Goal: Task Accomplishment & Management: Manage account settings

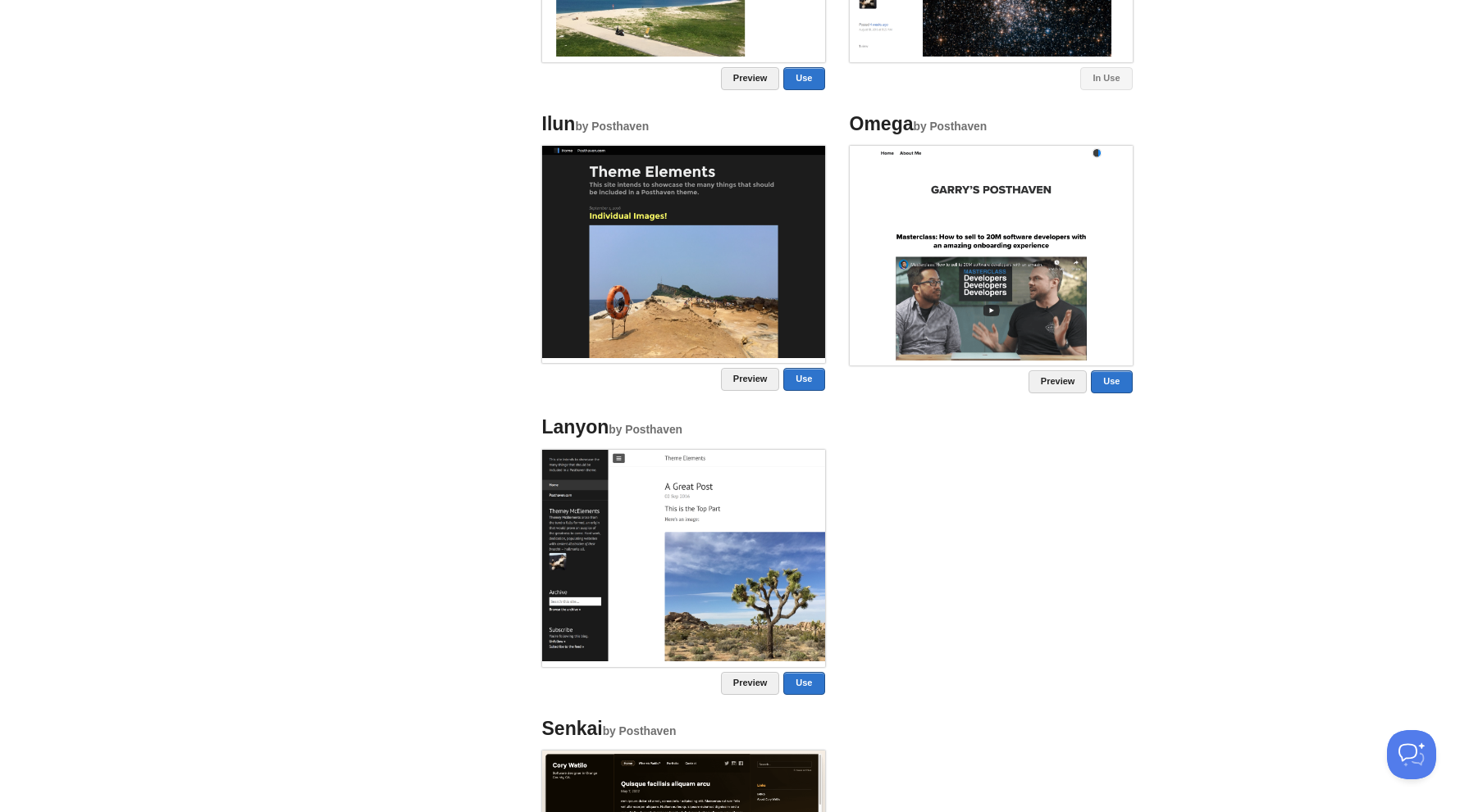
scroll to position [1016, 0]
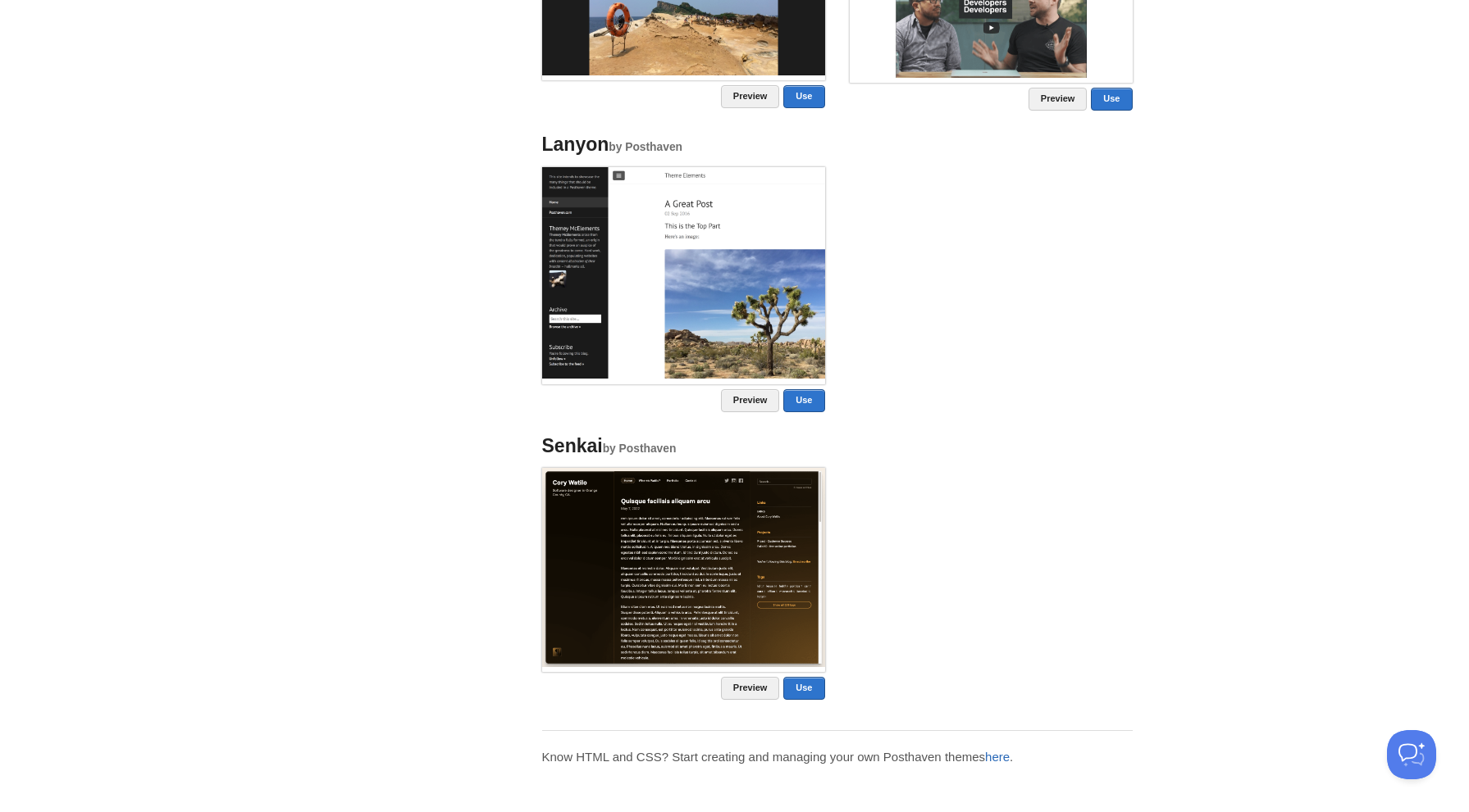
click at [1003, 755] on link "here" at bounding box center [998, 757] width 25 height 14
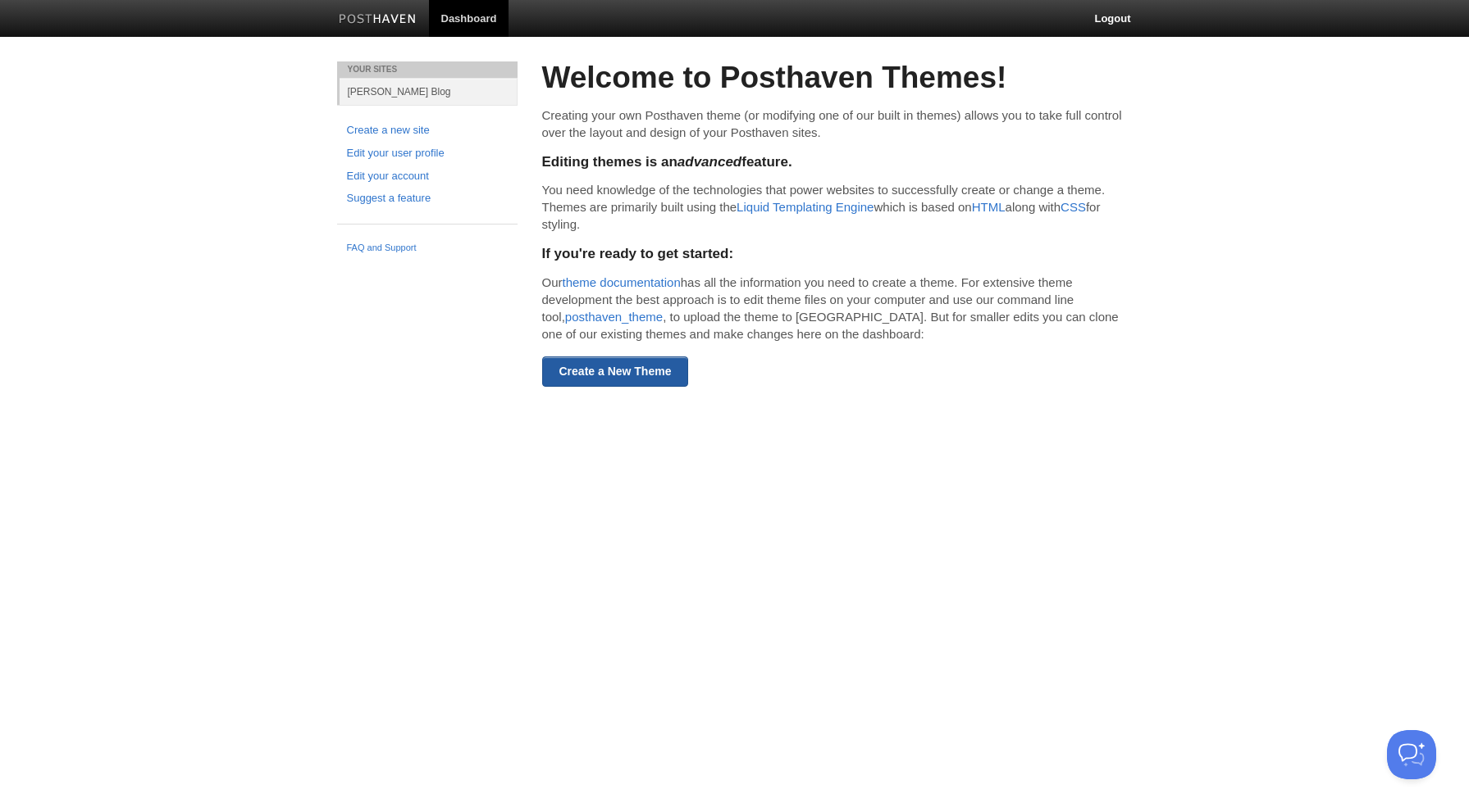
click at [636, 371] on link "Create a New Theme" at bounding box center [616, 371] width 147 height 30
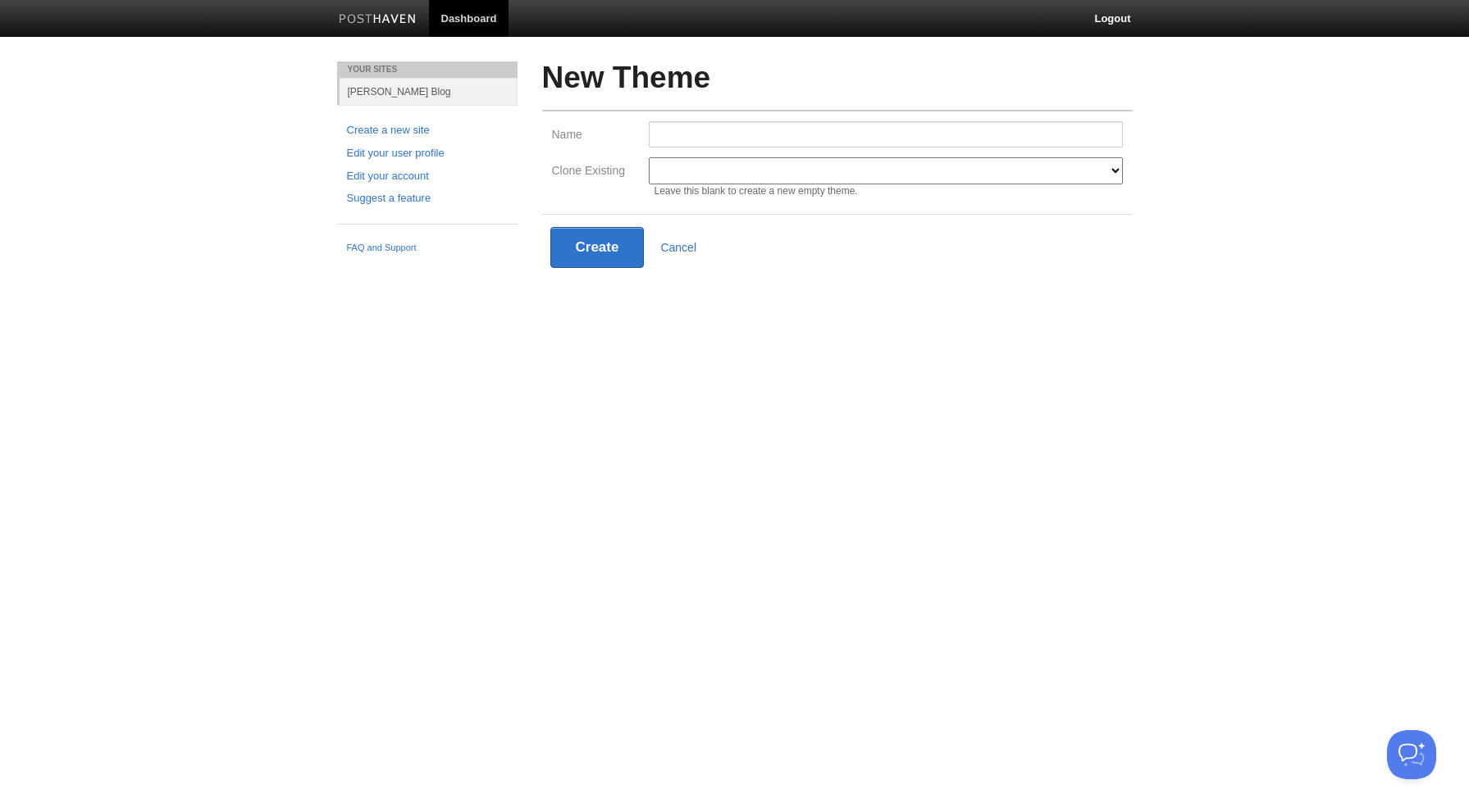
click at [1107, 177] on select "Modern Classic Ilun Omega [PERSON_NAME] [PERSON_NAME] Senkai Lagier" at bounding box center [885, 171] width 474 height 27
click at [690, 248] on link "Cancel" at bounding box center [678, 248] width 37 height 13
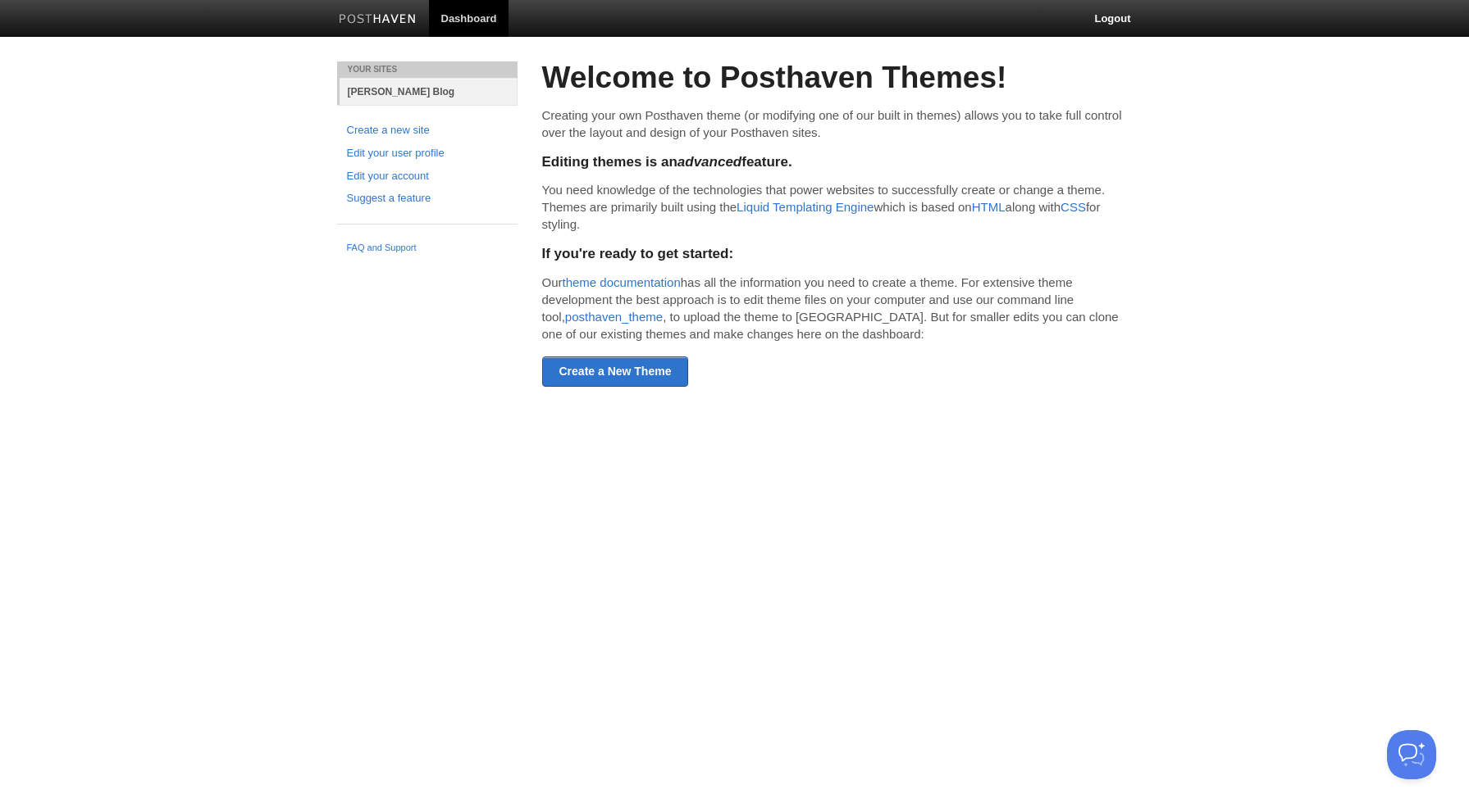
click at [388, 86] on link "[PERSON_NAME] Blog" at bounding box center [428, 91] width 178 height 27
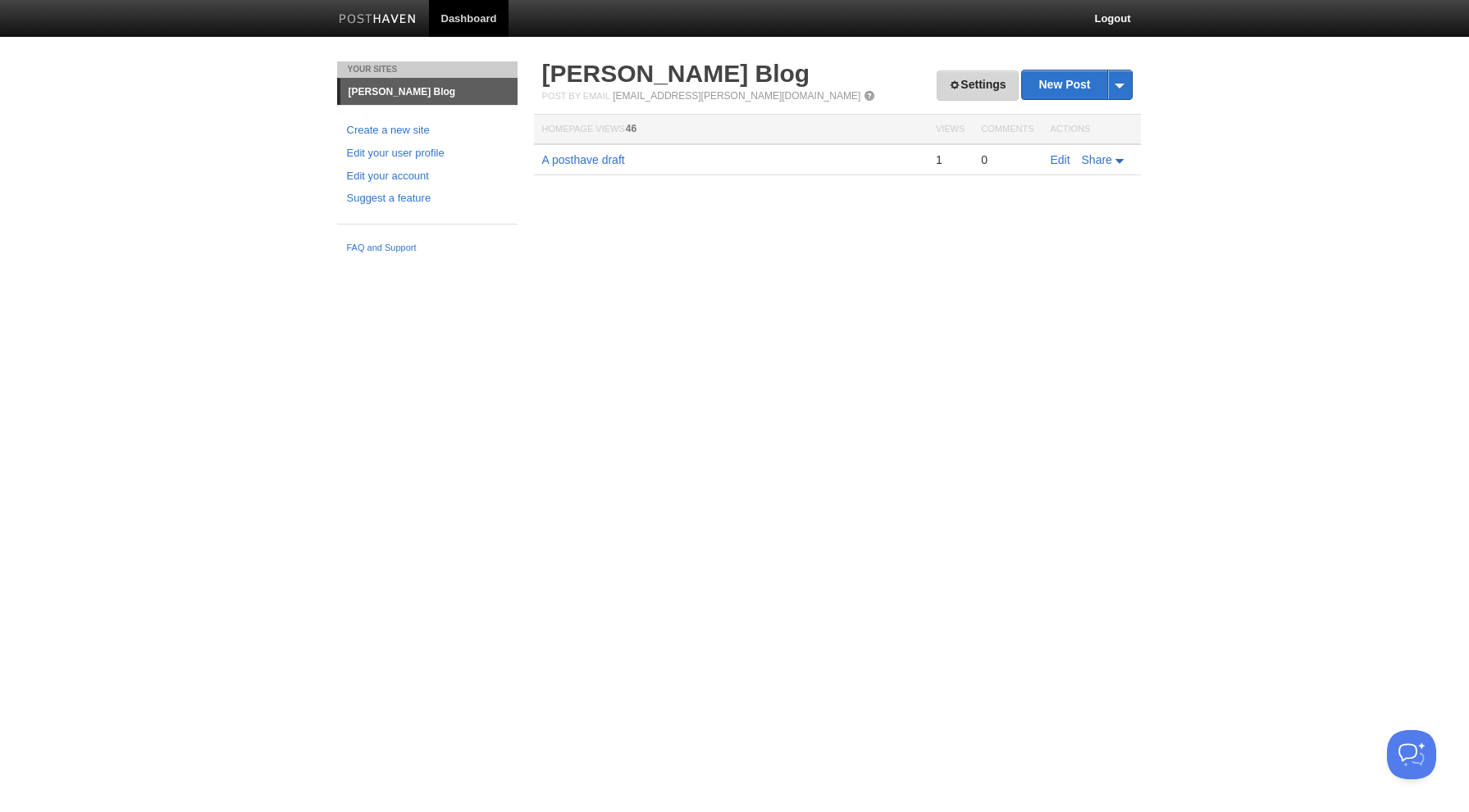
click at [967, 89] on link "Settings" at bounding box center [976, 85] width 81 height 30
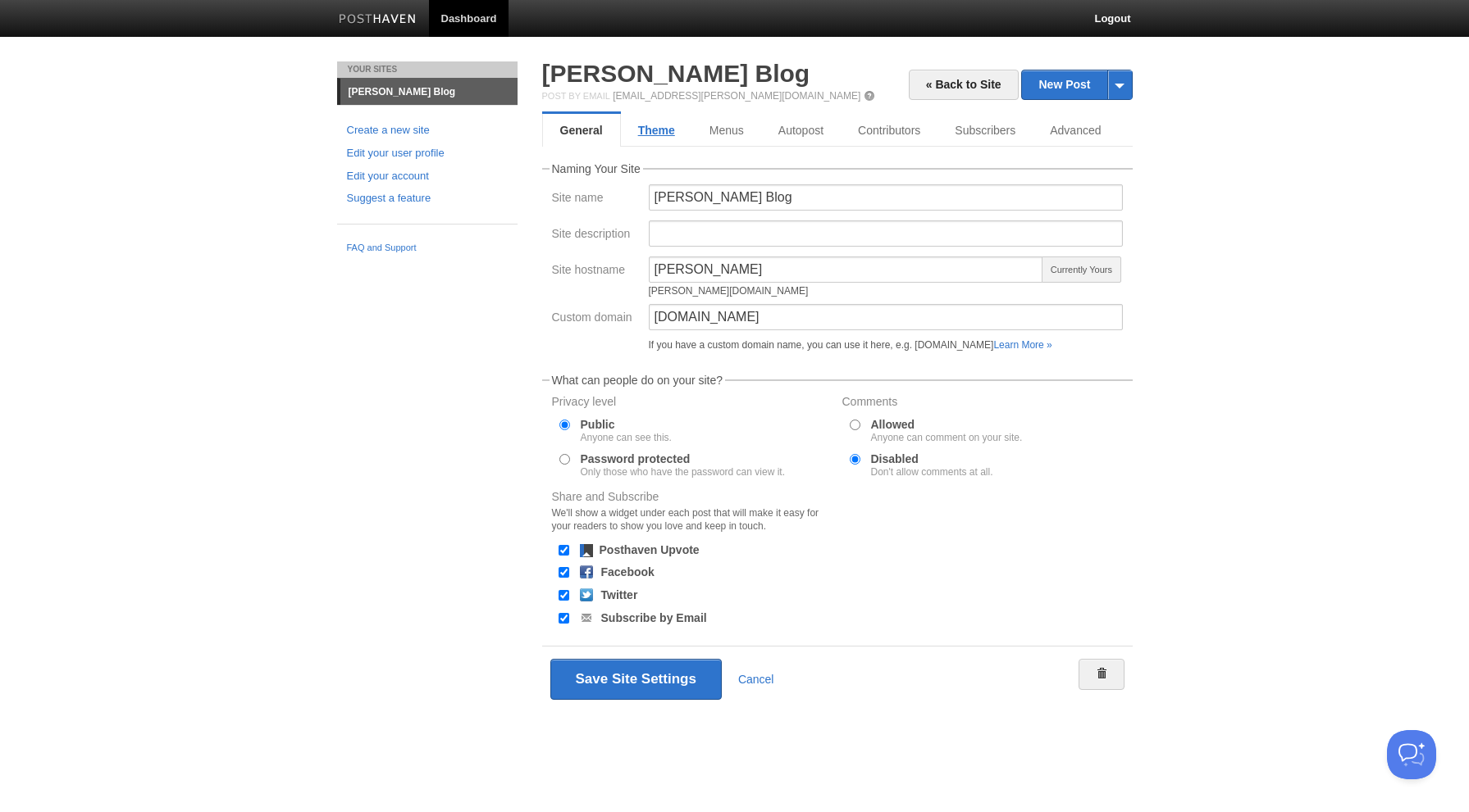
click at [662, 130] on link "Theme" at bounding box center [657, 130] width 71 height 33
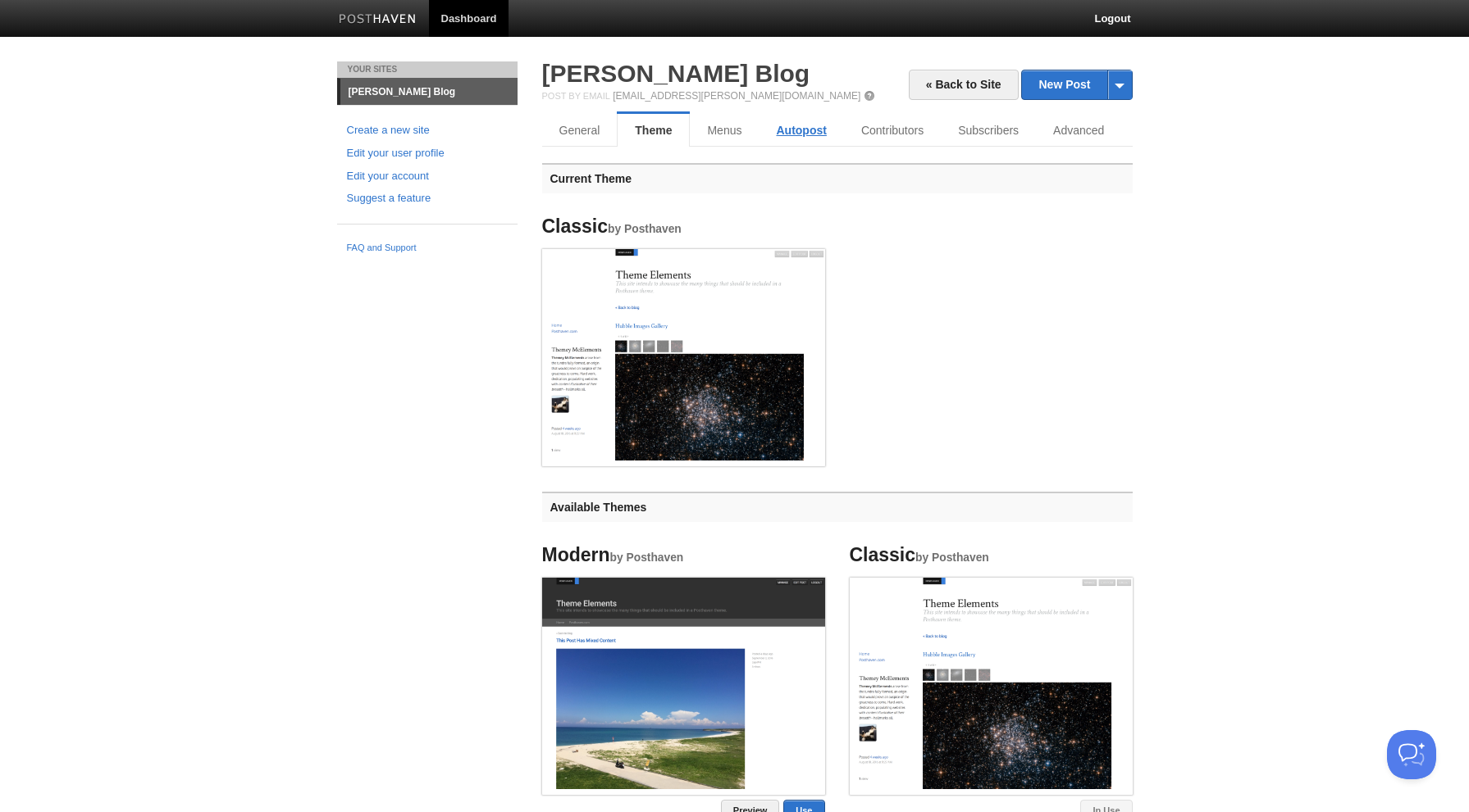
click at [830, 129] on link "Autopost" at bounding box center [801, 130] width 85 height 33
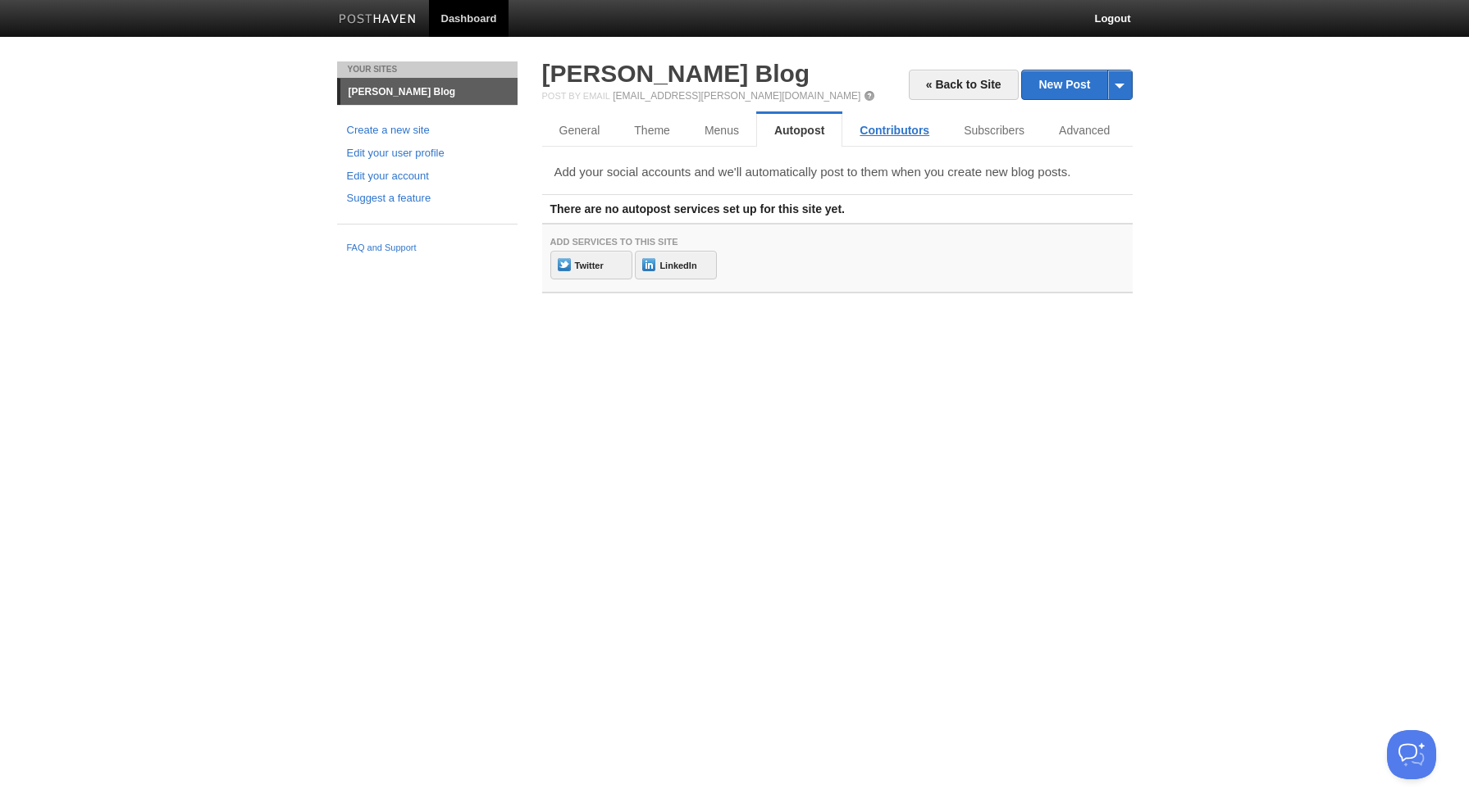
click at [885, 131] on link "Contributors" at bounding box center [894, 130] width 104 height 33
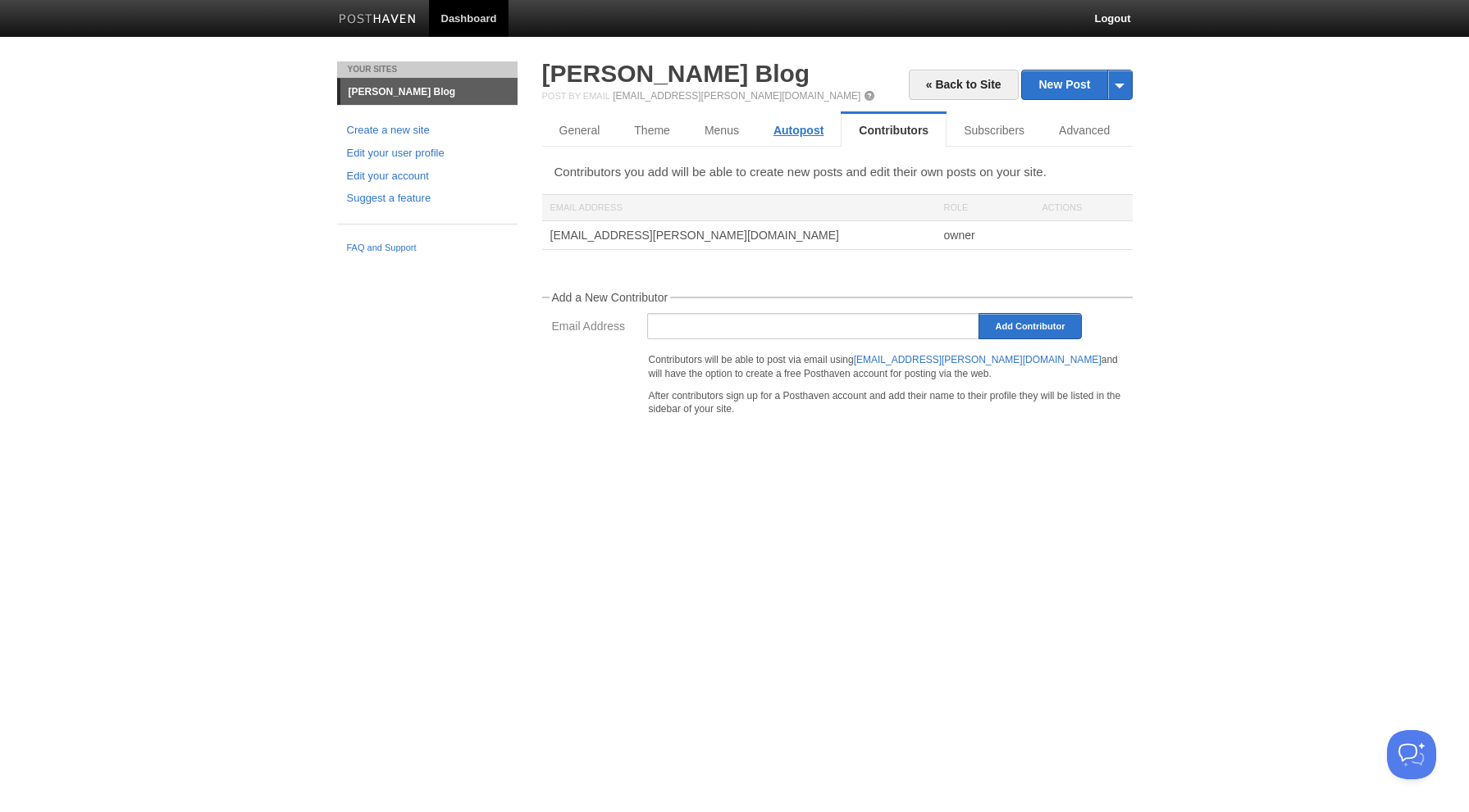
click at [791, 131] on link "Autopost" at bounding box center [798, 130] width 85 height 33
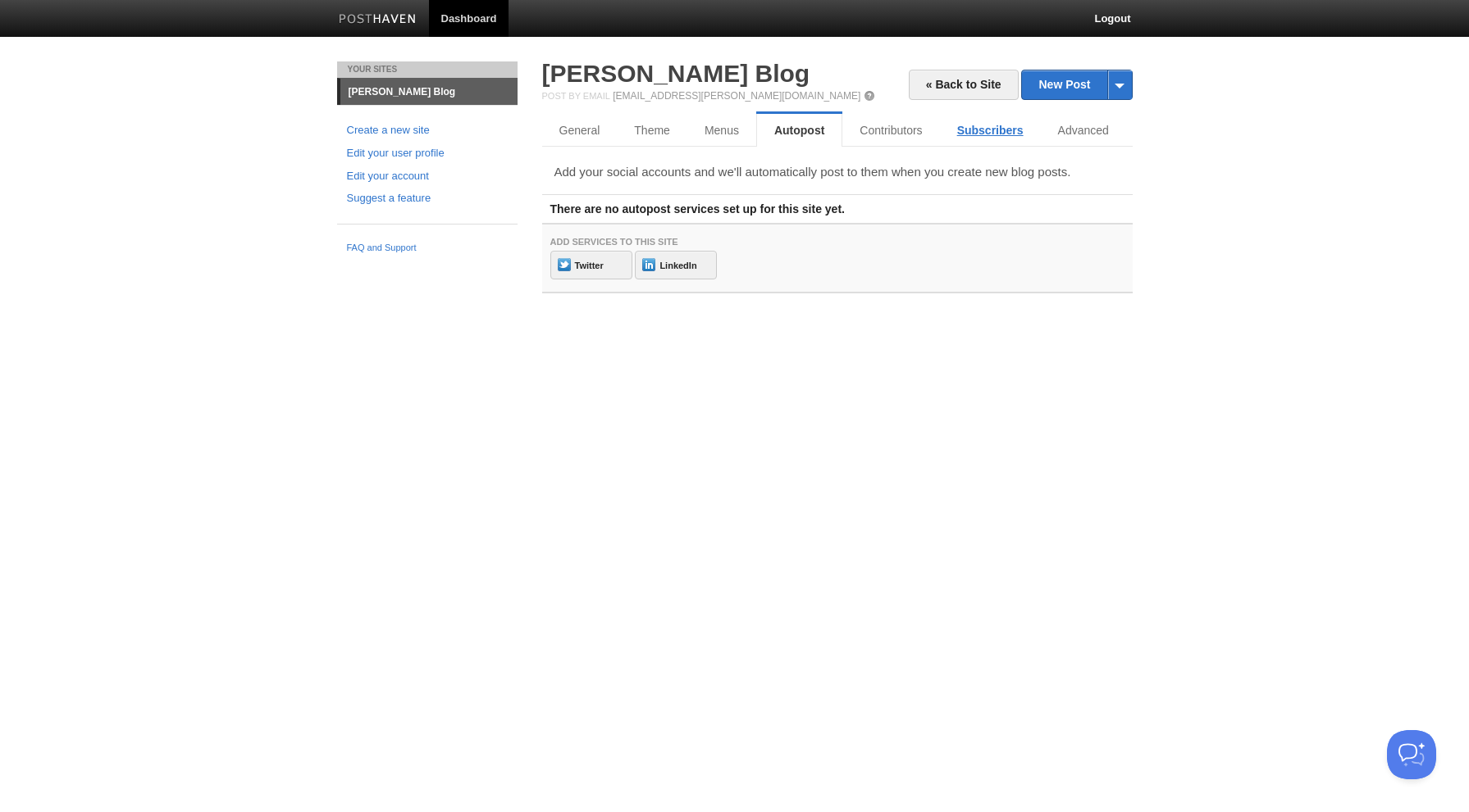
click at [970, 134] on link "Subscribers" at bounding box center [990, 130] width 101 height 33
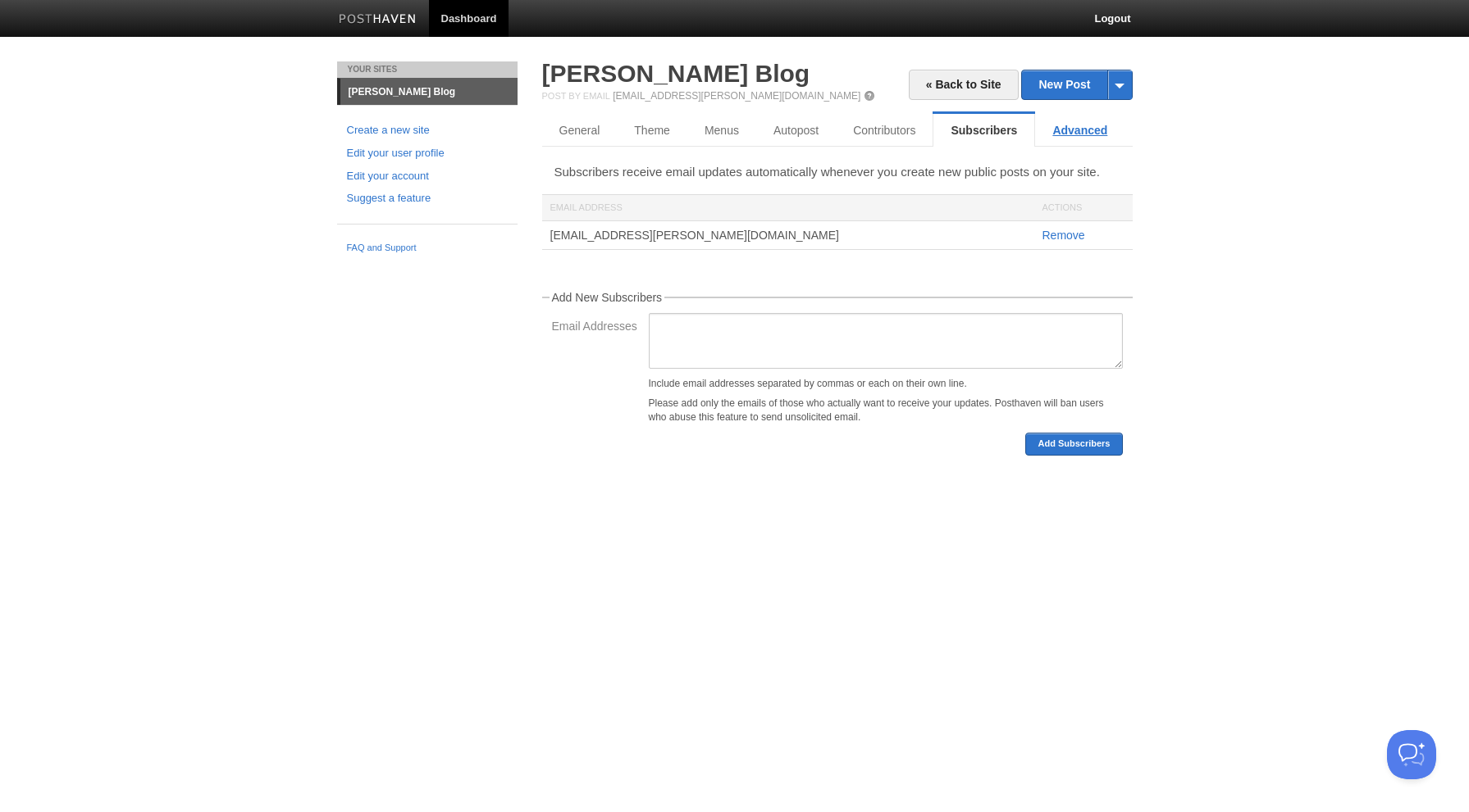
click at [1089, 134] on link "Advanced" at bounding box center [1080, 130] width 89 height 33
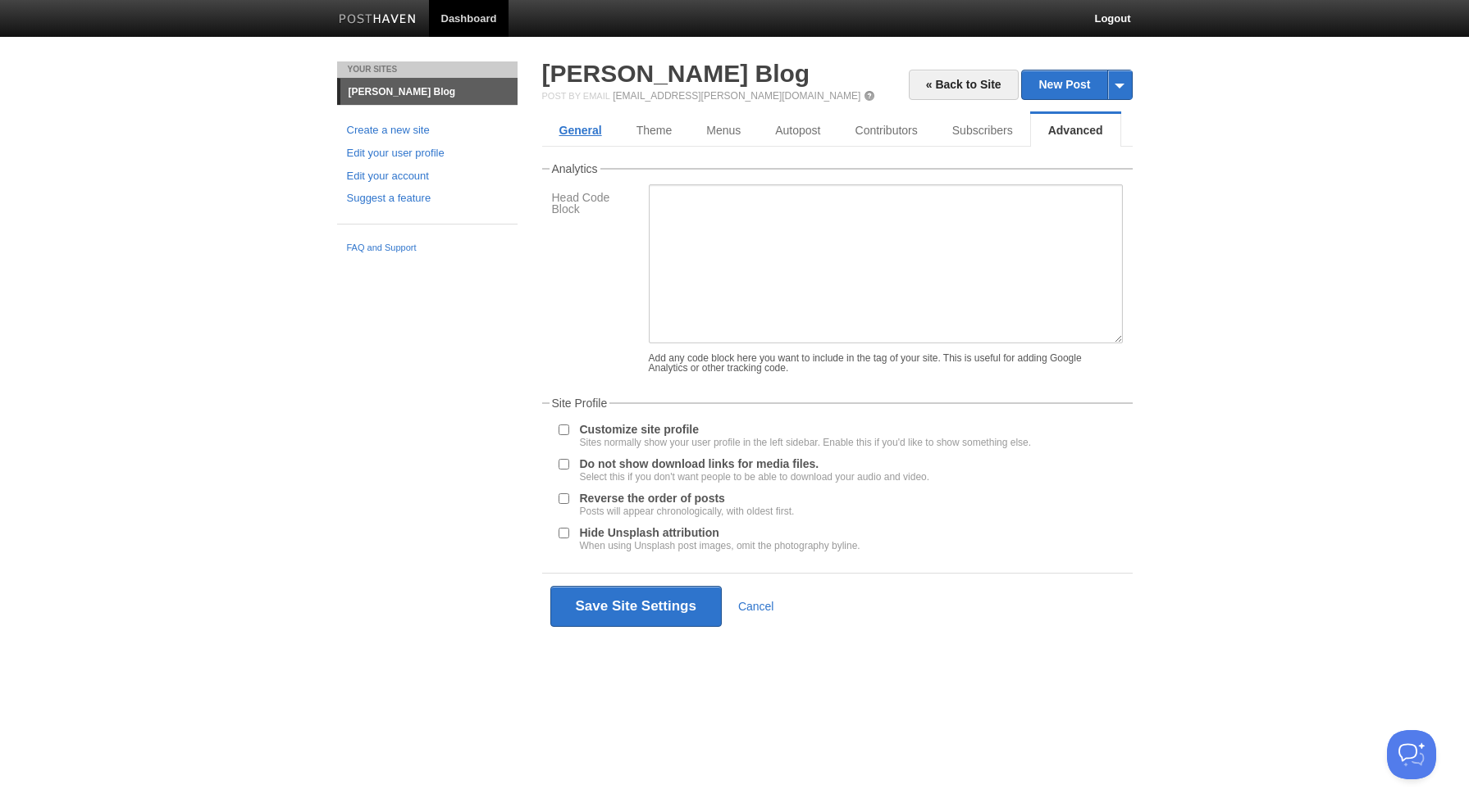
click at [595, 131] on link "General" at bounding box center [581, 130] width 78 height 33
